Goal: Check status: Check status

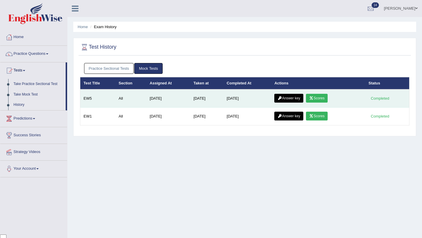
click at [323, 100] on link "Scores" at bounding box center [317, 98] width 22 height 9
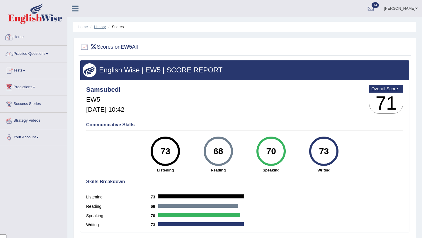
click at [102, 28] on link "History" at bounding box center [100, 27] width 12 height 4
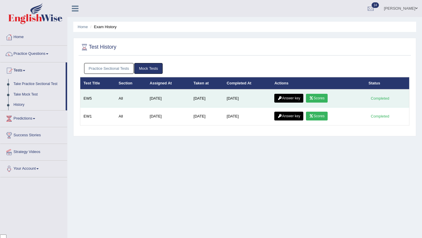
click at [297, 96] on link "Answer key" at bounding box center [288, 98] width 29 height 9
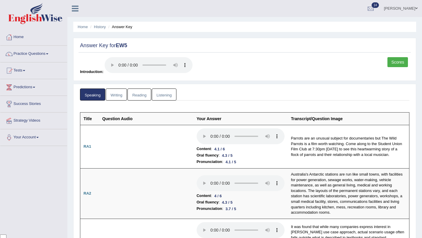
click at [120, 98] on link "Writing" at bounding box center [116, 94] width 21 height 12
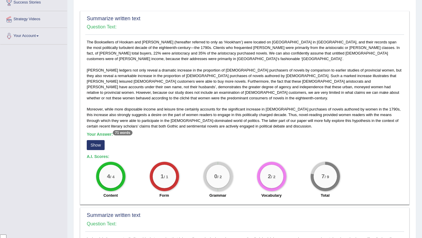
scroll to position [98, 0]
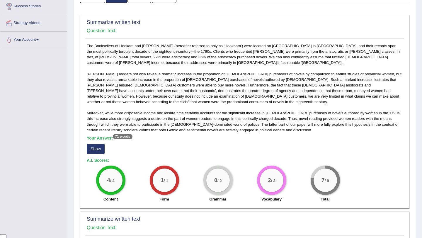
click at [97, 144] on button "Show" at bounding box center [96, 149] width 18 height 10
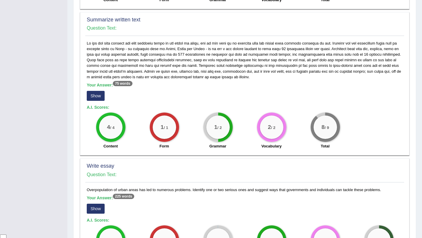
scroll to position [302, 0]
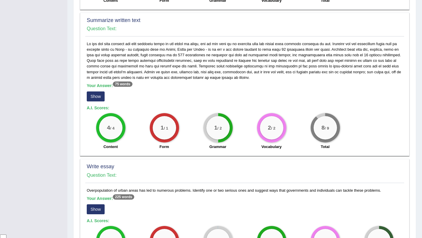
click at [102, 91] on button "Show" at bounding box center [96, 96] width 18 height 10
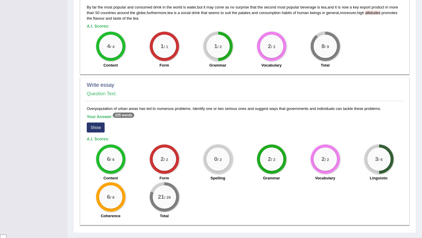
scroll to position [398, 0]
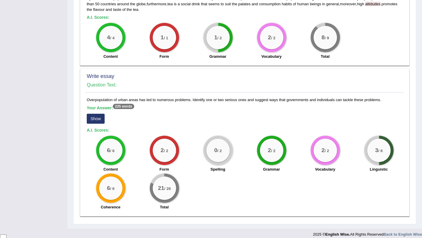
click at [100, 114] on button "Show" at bounding box center [96, 119] width 18 height 10
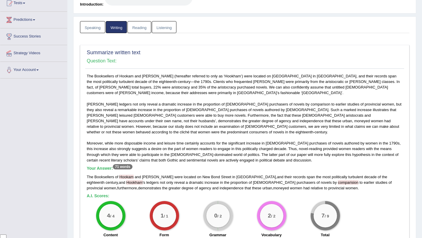
scroll to position [0, 0]
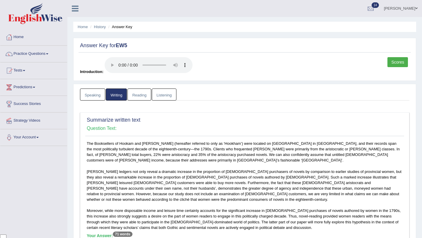
click at [141, 100] on link "Reading" at bounding box center [138, 94] width 23 height 12
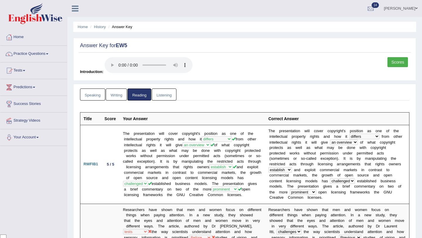
click at [166, 94] on link "Listening" at bounding box center [164, 94] width 25 height 12
